Goal: Find specific page/section: Find specific page/section

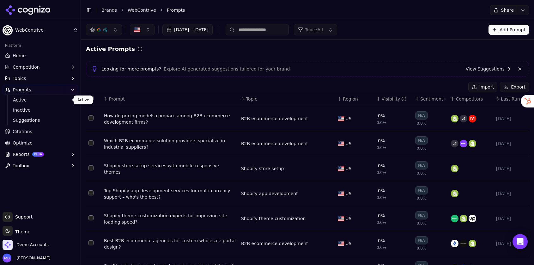
scroll to position [26, 0]
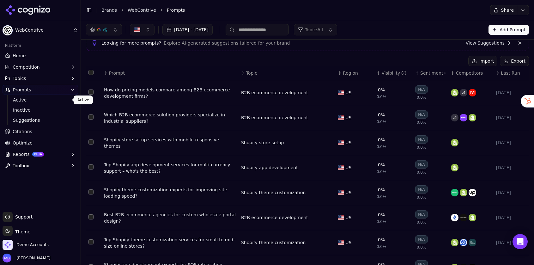
click at [109, 9] on link "Brands" at bounding box center [108, 10] width 15 height 5
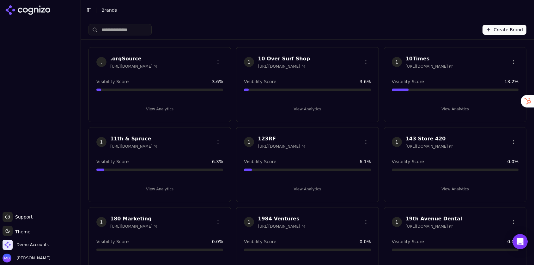
click at [111, 31] on html "Support Support Toggle theme Theme Demo Accounts [PERSON_NAME] Toggle Sidebar B…" at bounding box center [267, 132] width 534 height 265
click at [115, 30] on html "Support Support Toggle theme Theme Demo Accounts [PERSON_NAME] Toggle Sidebar B…" at bounding box center [267, 132] width 534 height 265
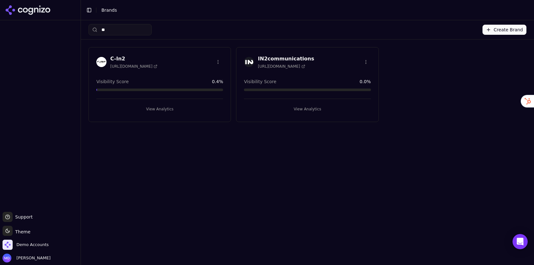
type input "*"
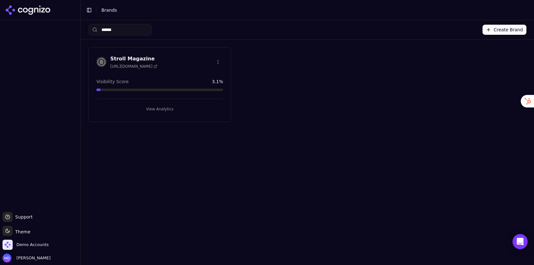
type input "******"
click at [154, 107] on button "View Analytics" at bounding box center [159, 109] width 127 height 10
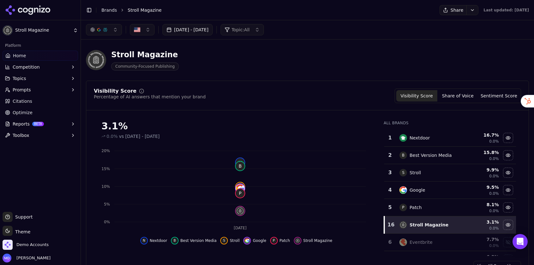
click at [34, 114] on link "Optimize" at bounding box center [40, 112] width 75 height 10
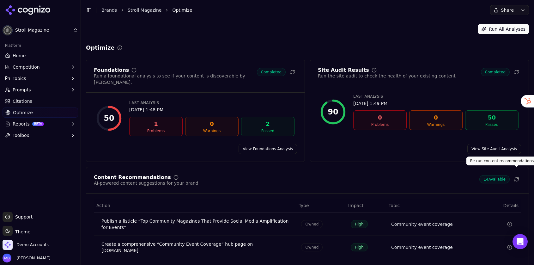
click at [519, 175] on button at bounding box center [516, 179] width 9 height 9
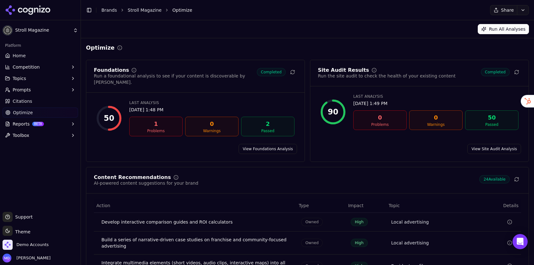
click at [112, 10] on link "Brands" at bounding box center [108, 10] width 15 height 5
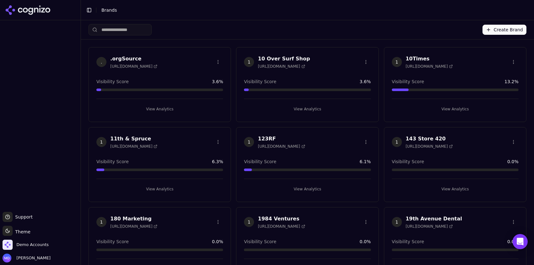
click at [142, 28] on input "search" at bounding box center [119, 29] width 63 height 11
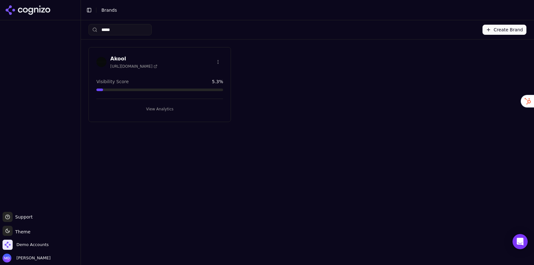
type input "*****"
click at [174, 111] on button "View Analytics" at bounding box center [159, 109] width 127 height 10
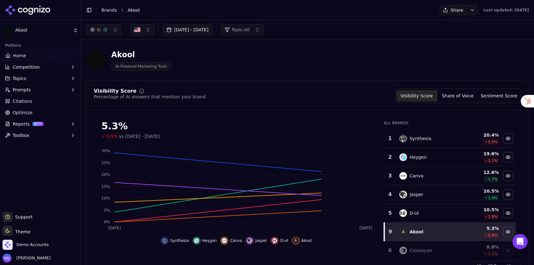
click at [53, 114] on link "Optimize" at bounding box center [40, 112] width 75 height 10
